Goal: Task Accomplishment & Management: Manage account settings

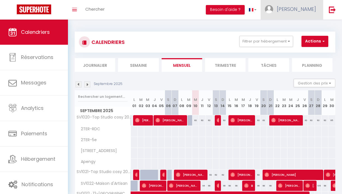
click at [311, 9] on span "Xavier" at bounding box center [296, 9] width 39 height 7
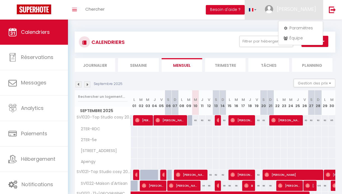
click at [261, 17] on link at bounding box center [253, 10] width 16 height 20
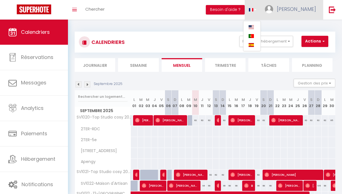
click at [273, 8] on img at bounding box center [269, 9] width 8 height 8
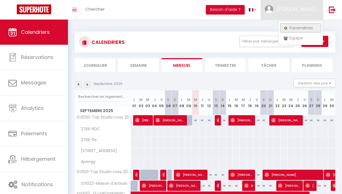
click at [299, 29] on link "Paramètres" at bounding box center [300, 28] width 41 height 10
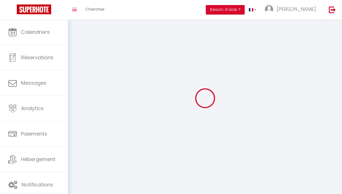
select select
type input "Xavier"
type input "REUTER"
type input "0756827227"
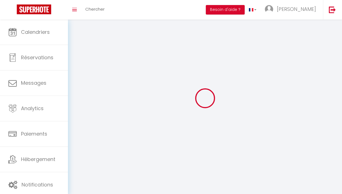
type input "2 rue du Bouloi"
type input "75001"
type input "Paris"
type input "NVp5vCB3RLezgv69mJKfSBw96"
type input "nolHJx8xMqQrisiF9dblhTOFQ"
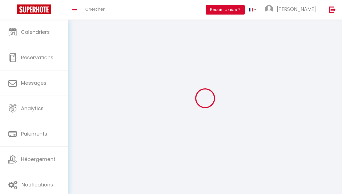
type input "https://app.superhote.com/#/get-available-rentals/nolHJx8xMqQrisiF9dblhTOFQ"
type input "NVp5vCB3RLezgv69mJKfSBw96"
type input "nolHJx8xMqQrisiF9dblhTOFQ"
type input "https://app.superhote.com/#/get-available-rentals/nolHJx8xMqQrisiF9dblhTOFQ"
select select "28"
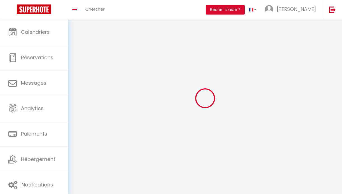
select select "fr"
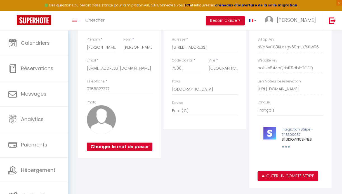
scroll to position [89, 0]
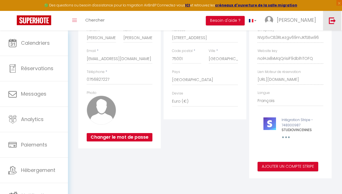
click at [332, 24] on img at bounding box center [332, 20] width 7 height 7
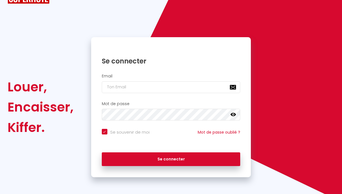
type input "xavier@reutergestion.com"
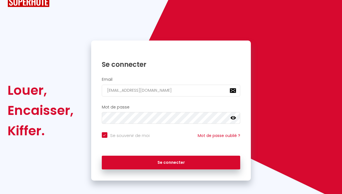
checkbox input "true"
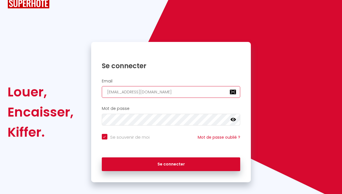
click at [148, 94] on input "xavier@reutergestion.com" at bounding box center [171, 92] width 139 height 12
type input "c"
checkbox input "true"
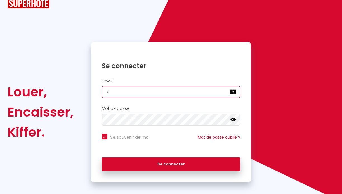
type input "co"
checkbox input "true"
type input "con"
checkbox input "true"
type input "cont"
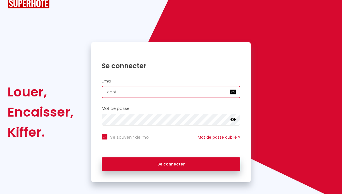
checkbox input "true"
type input "contc"
checkbox input "true"
type input "contca"
checkbox input "true"
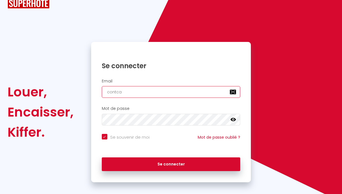
type input "contcat"
checkbox input "true"
type input "contcat@"
checkbox input "true"
type input "contcat@s"
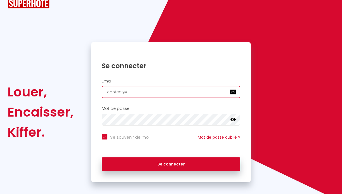
checkbox input "true"
type input "contcat@st"
checkbox input "true"
type input "contcat@stu"
checkbox input "true"
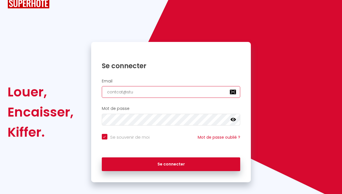
type input "contcat@stud"
checkbox input "true"
type input "contcat@studi"
checkbox input "true"
type input "contcat@studio"
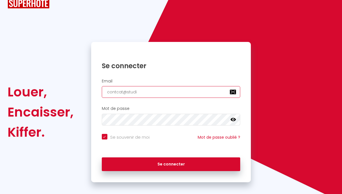
checkbox input "true"
type input "contcat@studioV"
checkbox input "true"
type input "contcat@studioVi"
checkbox input "true"
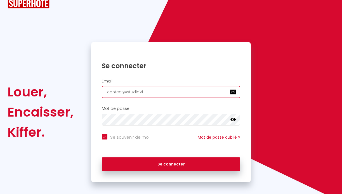
type input "contcat@studioVin"
checkbox input "true"
type input "contcat@studioVinc"
checkbox input "true"
type input "contcat@studioVince"
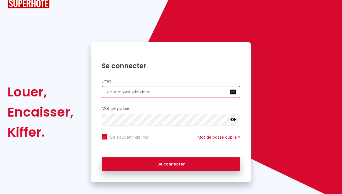
checkbox input "true"
type input "contcat@studioVincen"
checkbox input "true"
type input "contcat@studioVincenn"
checkbox input "true"
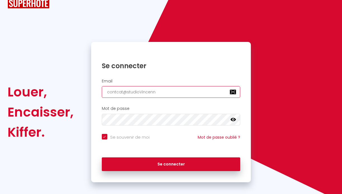
type input "contcat@studioVincenne"
checkbox input "true"
type input "contcat@studioVincennes"
checkbox input "true"
type input "contcat@studioVincennes."
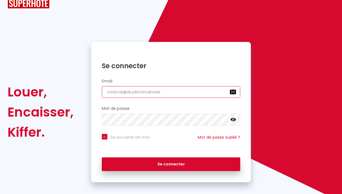
checkbox input "true"
type input "contcat@studioVincennes.c"
checkbox input "true"
type input "contcat@studioVincennes.co"
checkbox input "true"
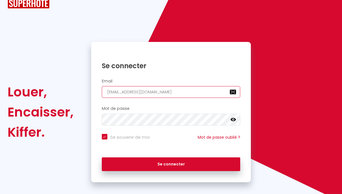
type input "contcat@studioVincennes.com"
checkbox input "true"
type input "contcat@studioVincennes.com"
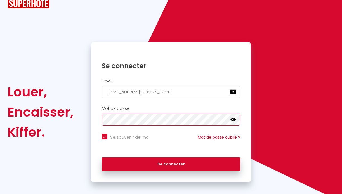
checkbox input "true"
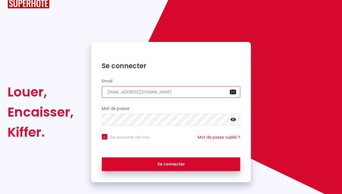
click at [118, 93] on input "contcat@studioVincennes.com" at bounding box center [171, 92] width 139 height 12
type input "contat@studioVincennes.com"
checkbox input "true"
type input "contact@studioVincennes.com"
checkbox input "true"
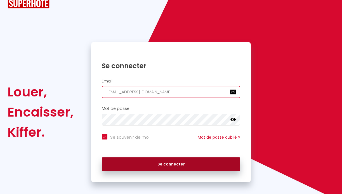
type input "contact@studioVincennes.com"
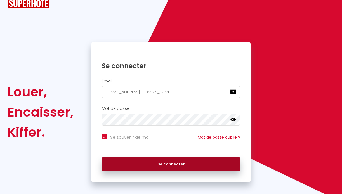
click at [137, 166] on button "Se connecter" at bounding box center [171, 164] width 139 height 14
checkbox input "true"
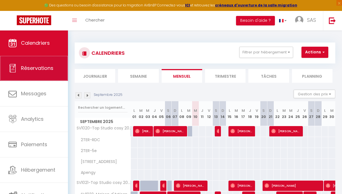
click at [47, 74] on link "Réservations" at bounding box center [34, 68] width 68 height 25
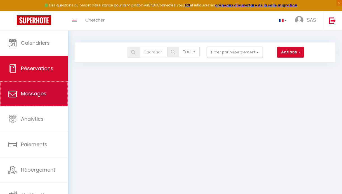
click at [34, 94] on span "Messages" at bounding box center [33, 93] width 25 height 7
select select "message"
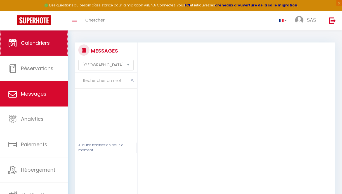
click at [32, 46] on span "Calendriers" at bounding box center [35, 42] width 29 height 7
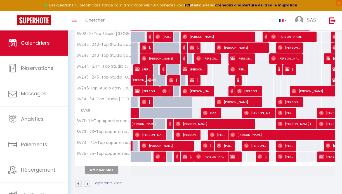
scroll to position [187, 0]
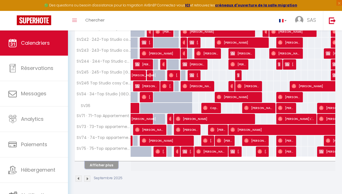
click at [95, 166] on button "Afficher plus" at bounding box center [102, 165] width 34 height 8
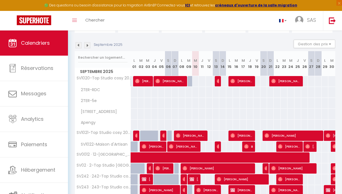
scroll to position [57, 0]
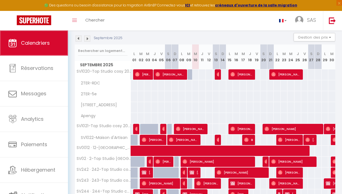
click at [45, 44] on span "Calendriers" at bounding box center [35, 42] width 29 height 7
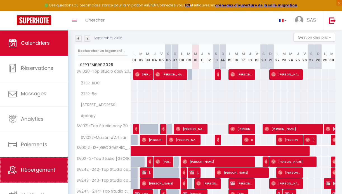
click at [45, 171] on span "Hébergement" at bounding box center [38, 169] width 34 height 7
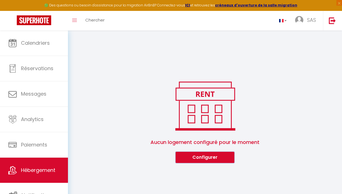
click at [205, 158] on button "Configurer" at bounding box center [205, 157] width 59 height 11
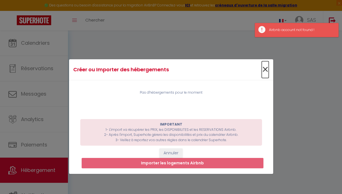
click at [264, 68] on span "×" at bounding box center [265, 69] width 7 height 17
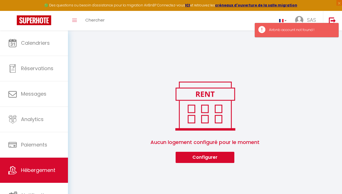
scroll to position [10, 0]
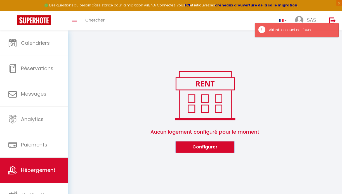
click at [223, 147] on button "Configurer" at bounding box center [205, 147] width 59 height 11
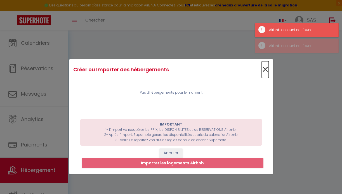
click at [265, 67] on span "×" at bounding box center [265, 69] width 7 height 17
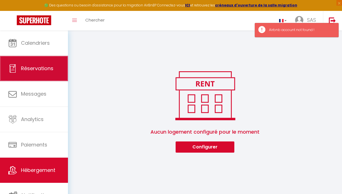
click at [35, 72] on span "Réservations" at bounding box center [37, 68] width 32 height 7
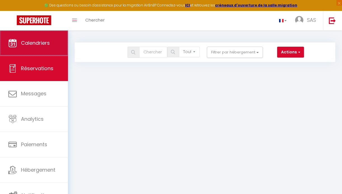
click at [32, 47] on link "Calendriers" at bounding box center [34, 42] width 68 height 25
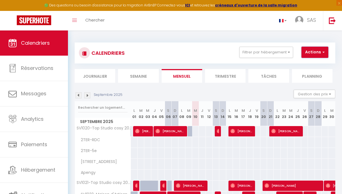
click at [311, 51] on button "Actions" at bounding box center [315, 52] width 27 height 11
click at [271, 79] on li "Tâches" at bounding box center [268, 76] width 41 height 14
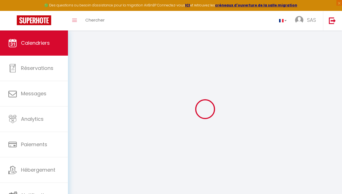
select select
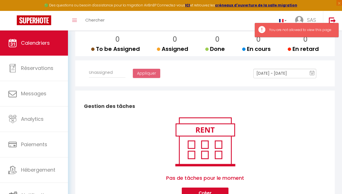
scroll to position [92, 0]
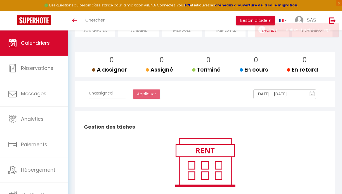
scroll to position [92, 0]
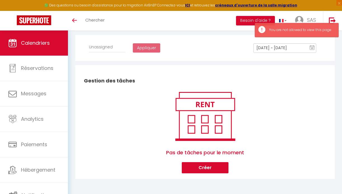
select select
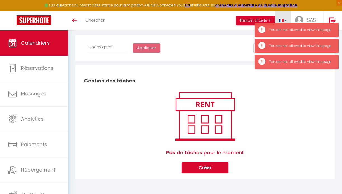
scroll to position [0, 0]
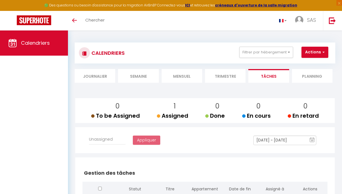
scroll to position [41, 0]
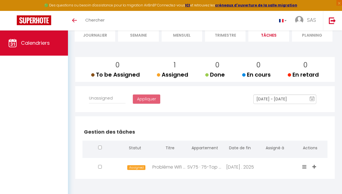
select select
checkbox input "false"
